Goal: Find specific page/section: Find specific page/section

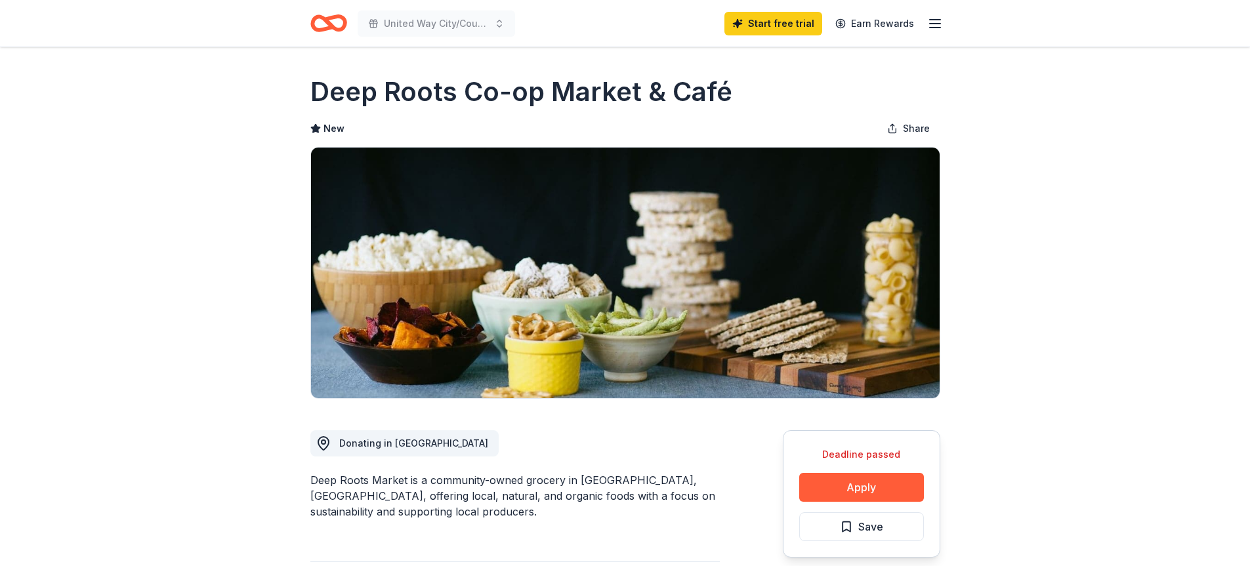
click at [333, 22] on icon "Home" at bounding box center [328, 23] width 37 height 31
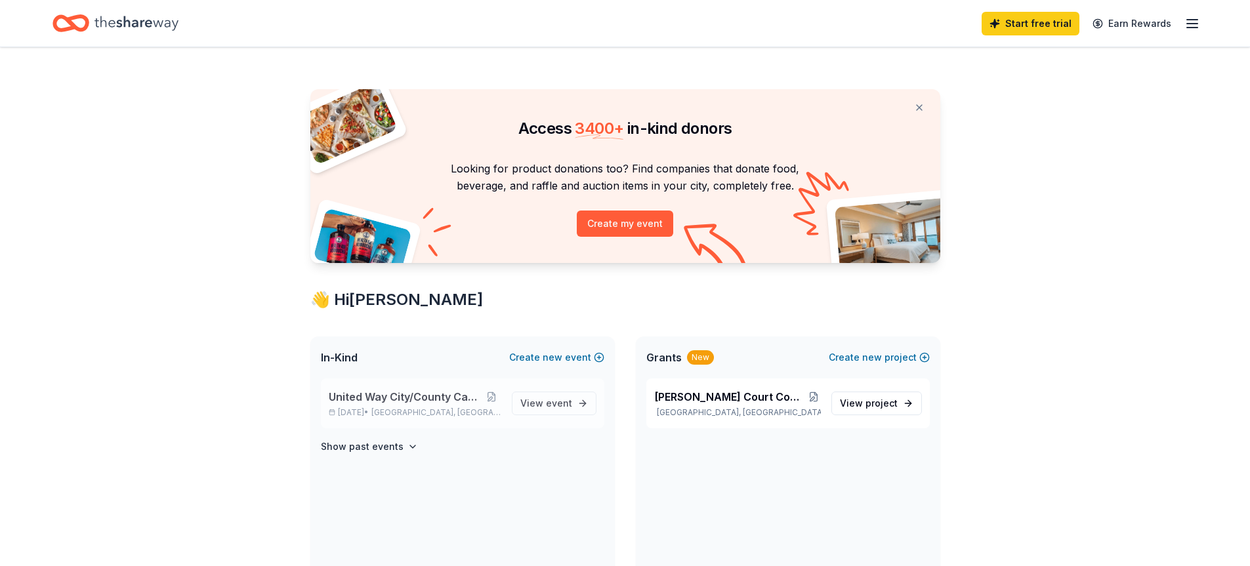
click at [428, 401] on span "United Way City/County Campaign 2025" at bounding box center [405, 397] width 153 height 16
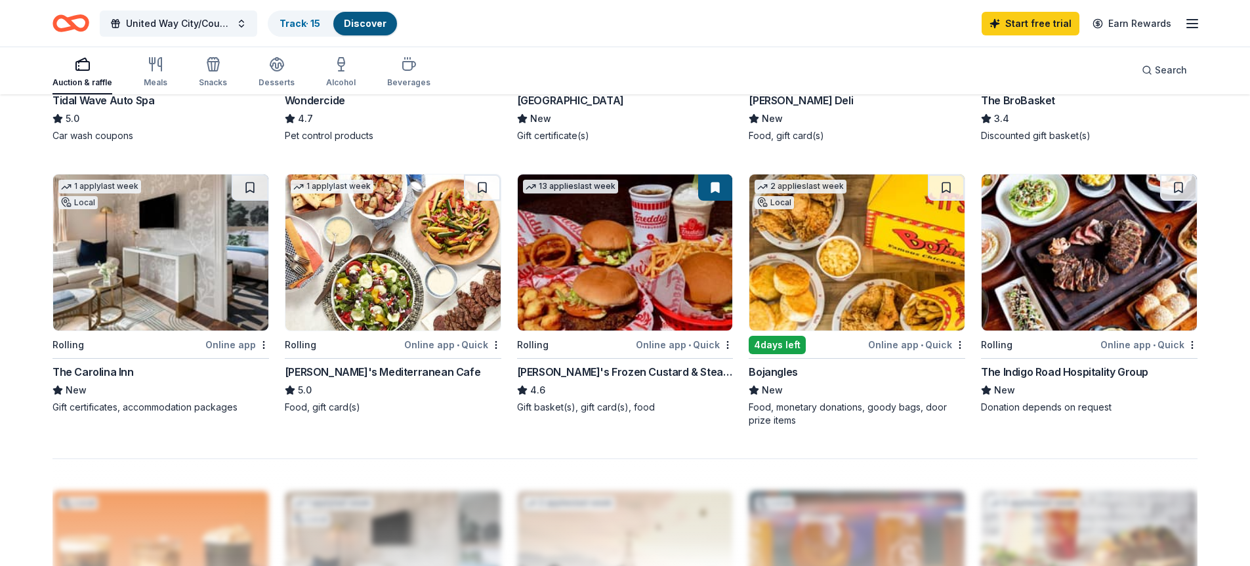
scroll to position [919, 0]
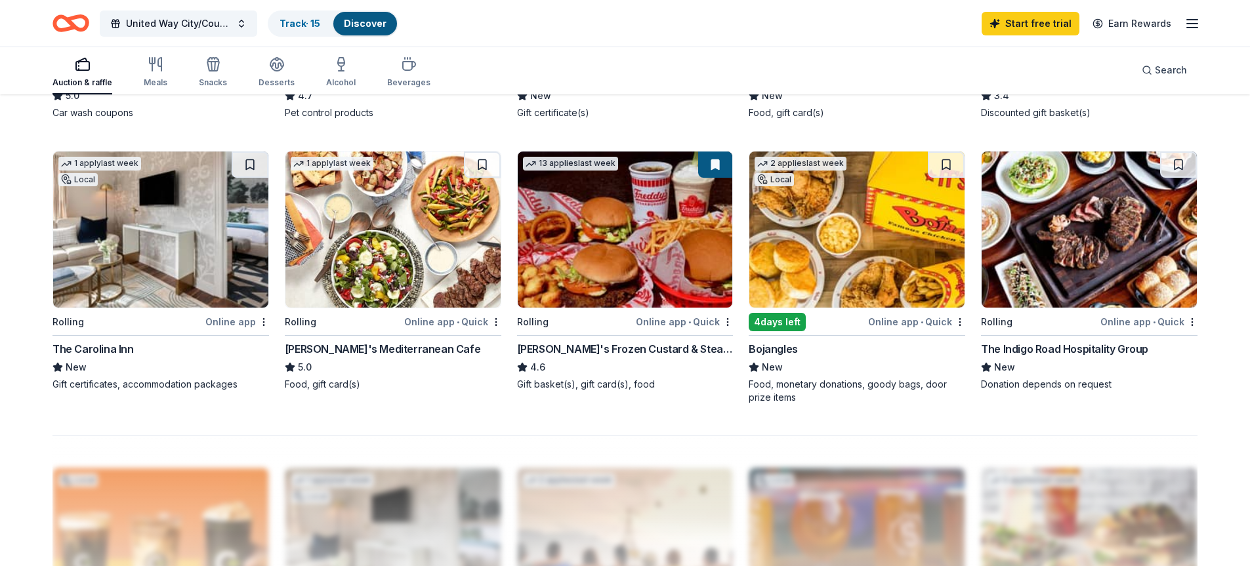
click at [79, 367] on span "New" at bounding box center [76, 368] width 21 height 16
